Goal: Navigation & Orientation: Find specific page/section

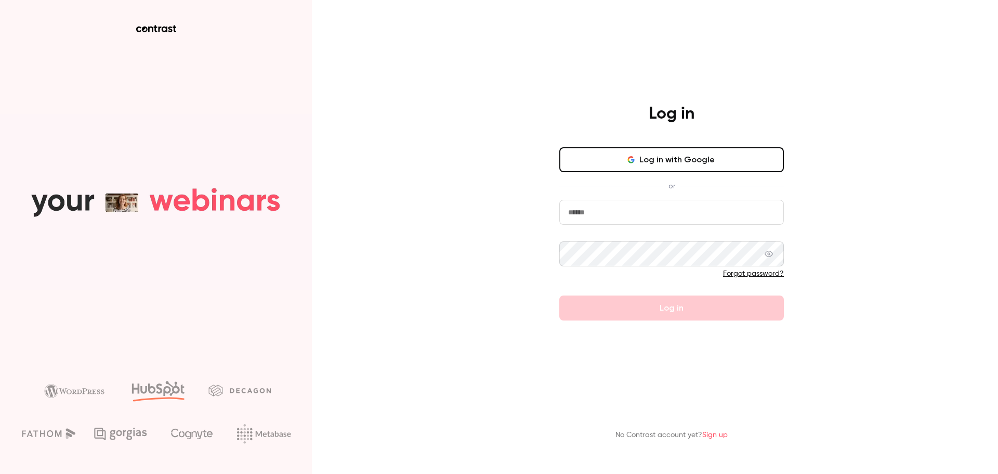
click at [619, 213] on input "email" at bounding box center [671, 212] width 225 height 25
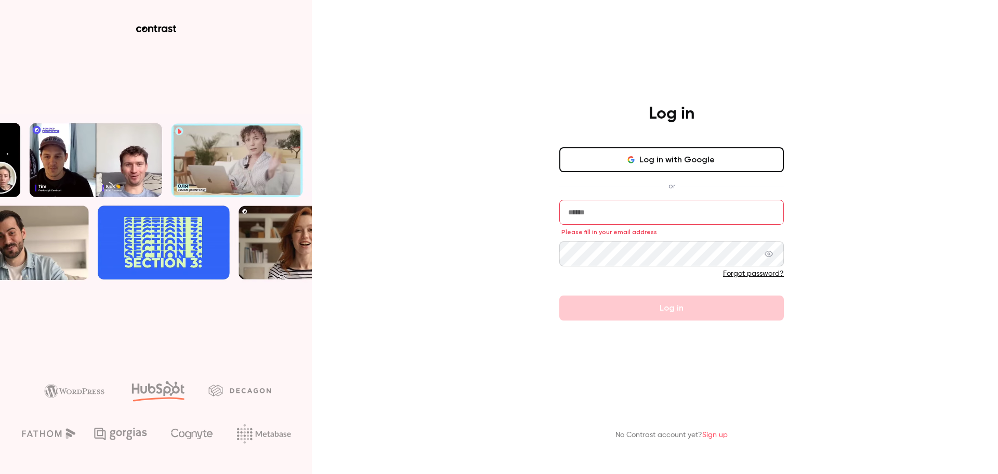
click at [541, 221] on div "Log in Log in with Google or Please fill in your email address Forgot password?…" at bounding box center [672, 211] width 270 height 217
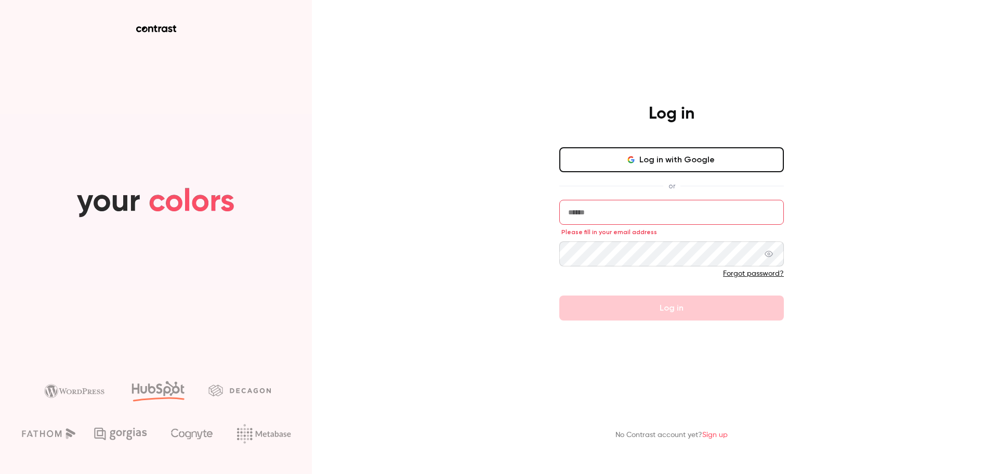
click at [625, 159] on button "Log in with Google" at bounding box center [671, 159] width 225 height 25
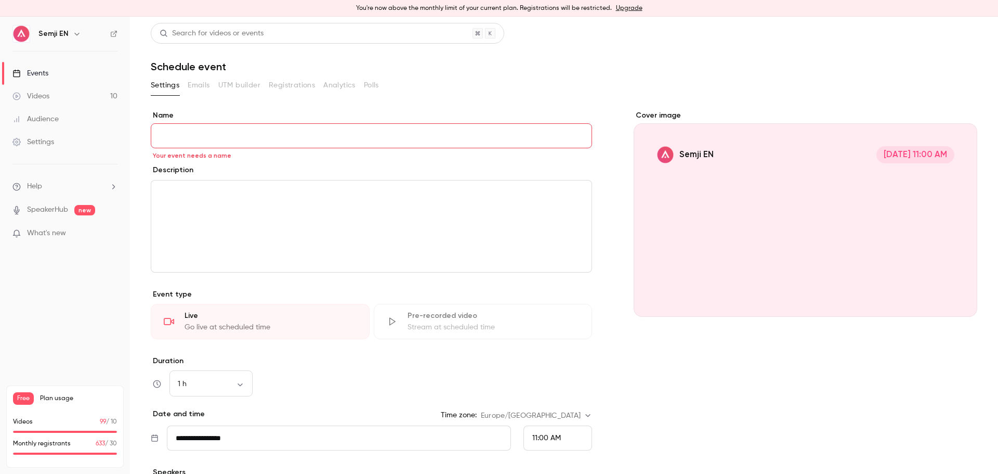
click at [73, 100] on link "Videos 10" at bounding box center [65, 96] width 130 height 23
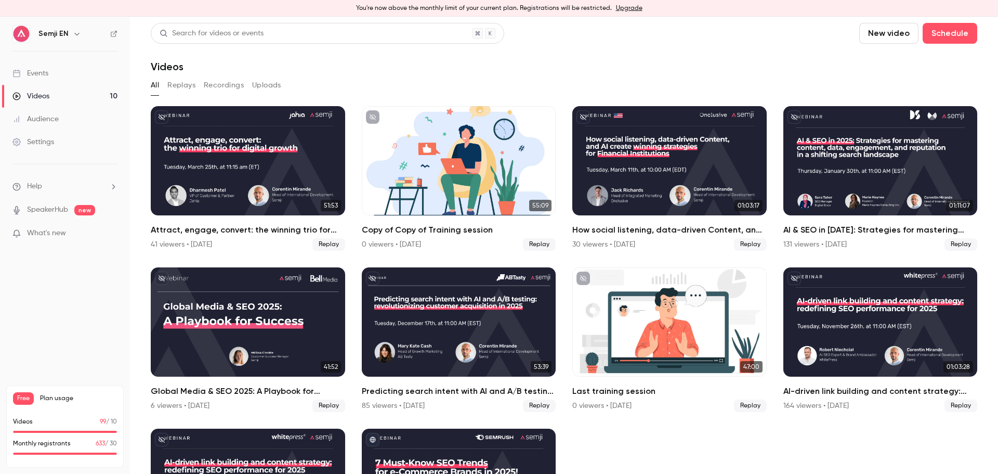
click at [72, 72] on link "Events" at bounding box center [65, 73] width 130 height 23
